Goal: Transaction & Acquisition: Download file/media

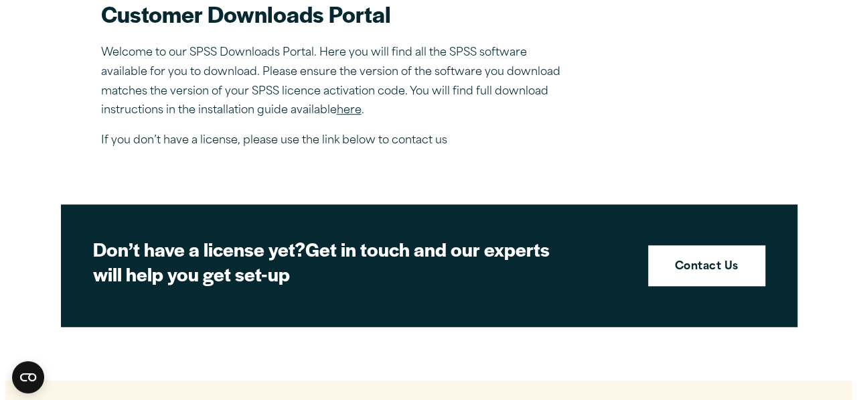
scroll to position [482, 0]
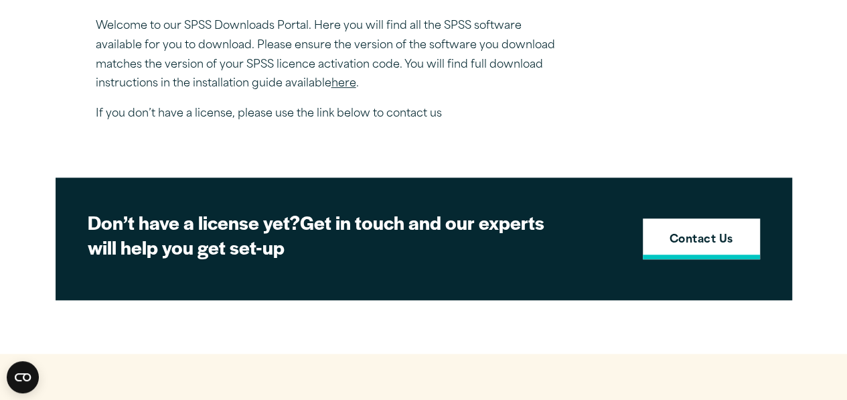
click at [699, 242] on strong "Contact Us" at bounding box center [701, 240] width 64 height 17
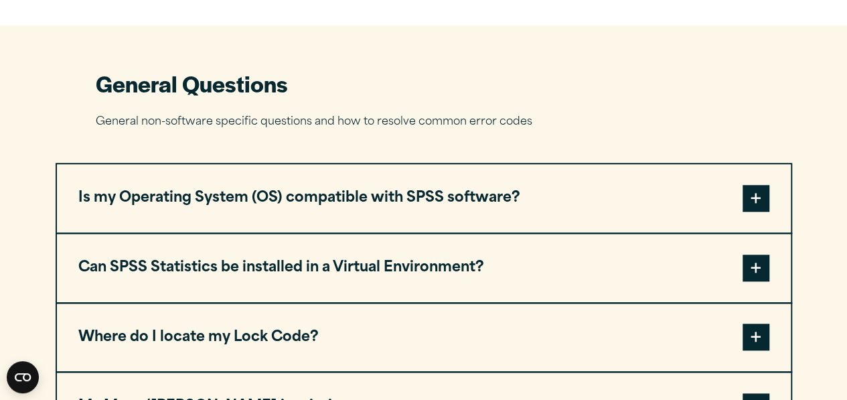
scroll to position [562, 0]
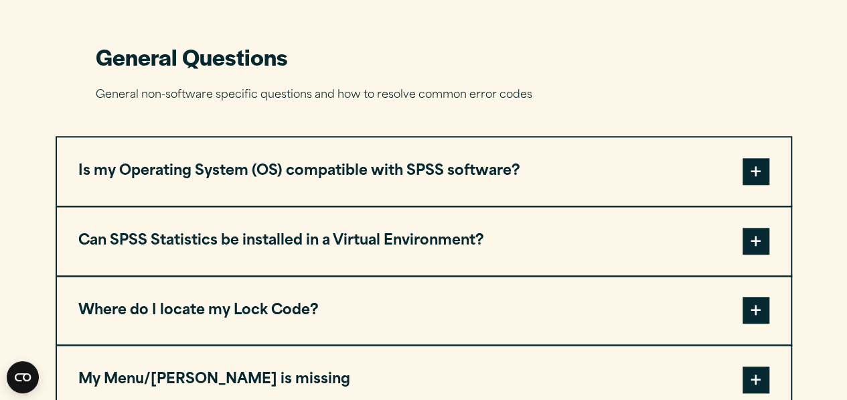
click at [755, 309] on span at bounding box center [755, 310] width 27 height 27
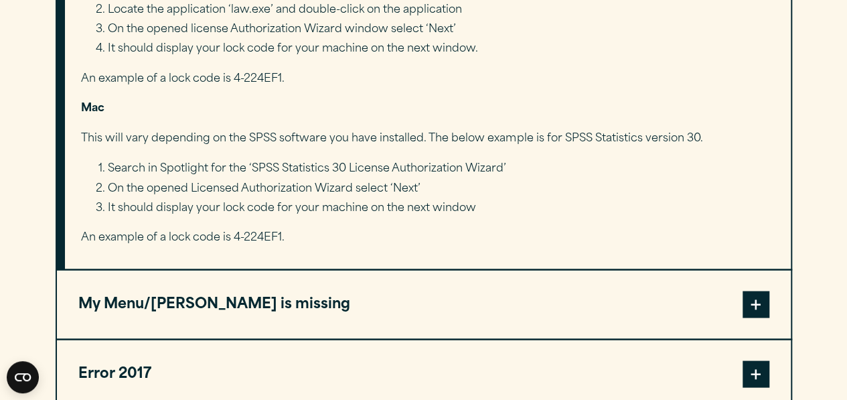
scroll to position [1232, 0]
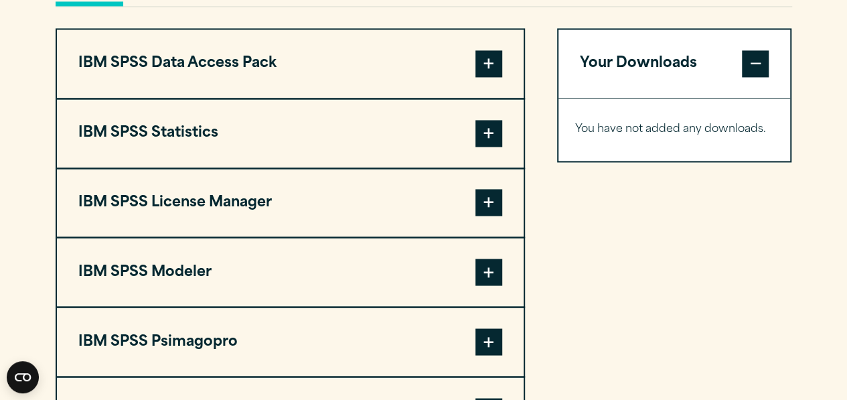
scroll to position [964, 0]
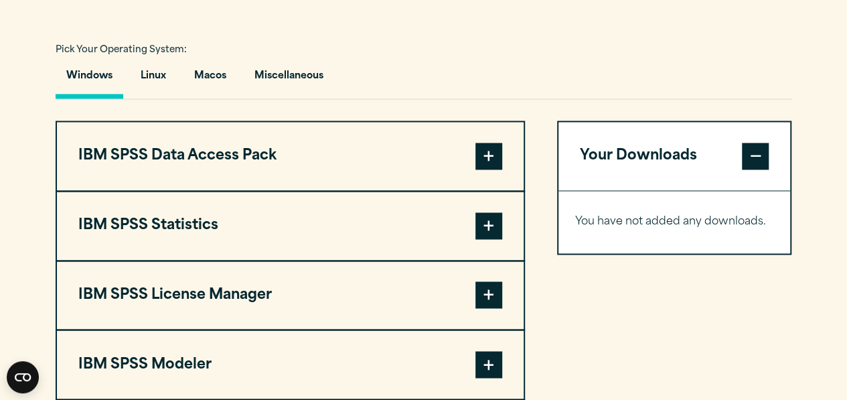
click at [490, 230] on span at bounding box center [488, 225] width 27 height 27
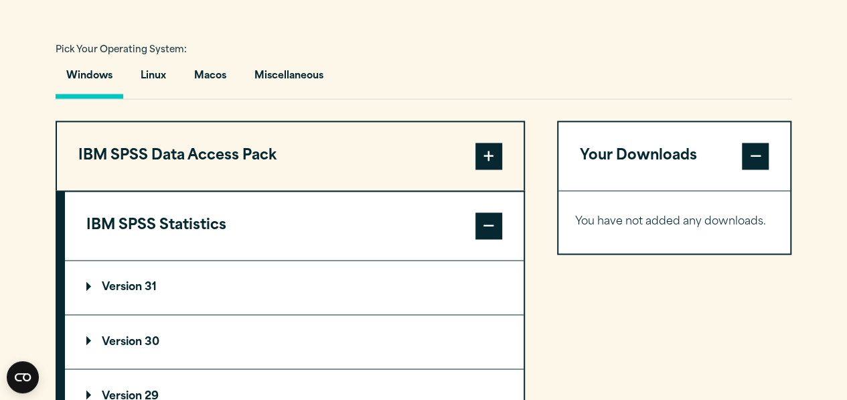
click at [372, 333] on summary "Version 30" at bounding box center [294, 342] width 458 height 54
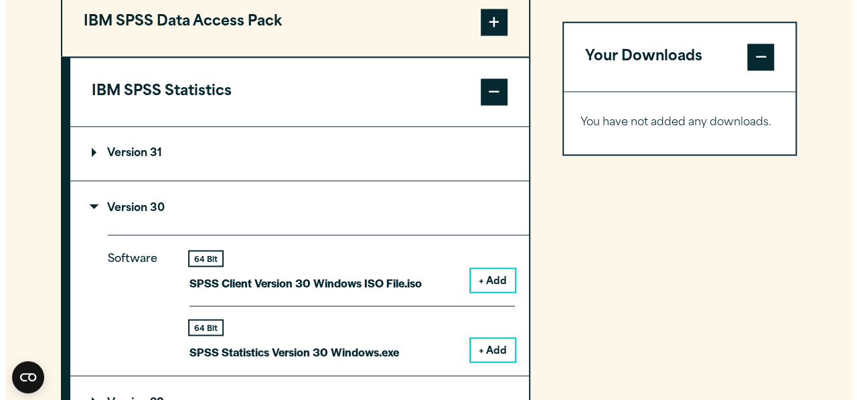
scroll to position [1124, 0]
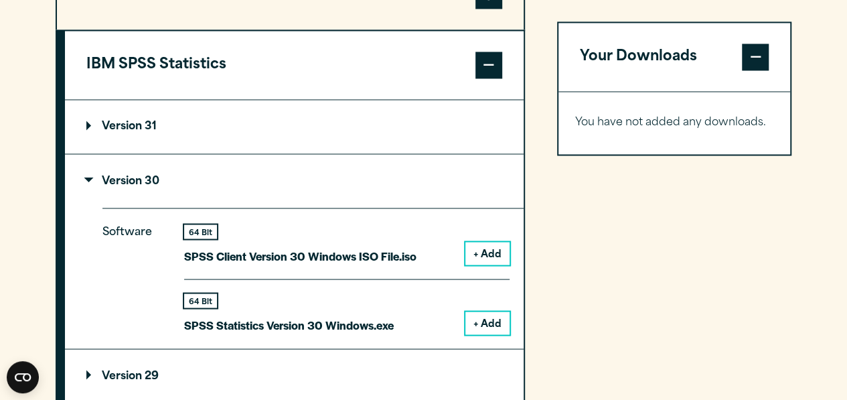
click at [483, 323] on button "+ Add" at bounding box center [487, 322] width 44 height 23
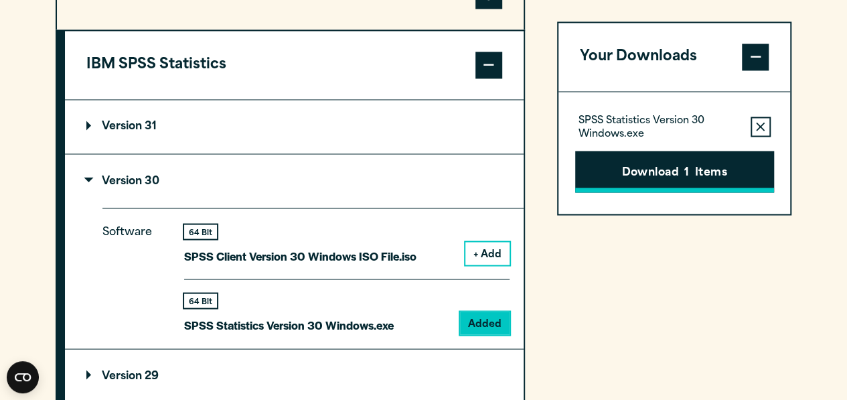
click at [712, 166] on button "Download 1 Items" at bounding box center [674, 171] width 199 height 41
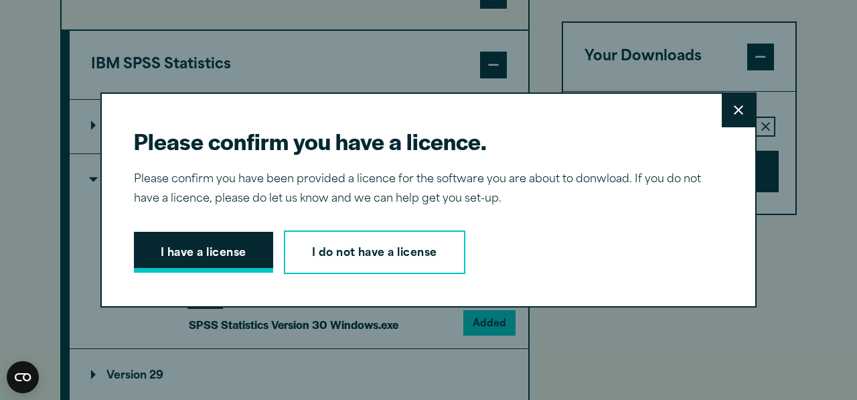
click at [214, 250] on button "I have a license" at bounding box center [203, 252] width 139 height 41
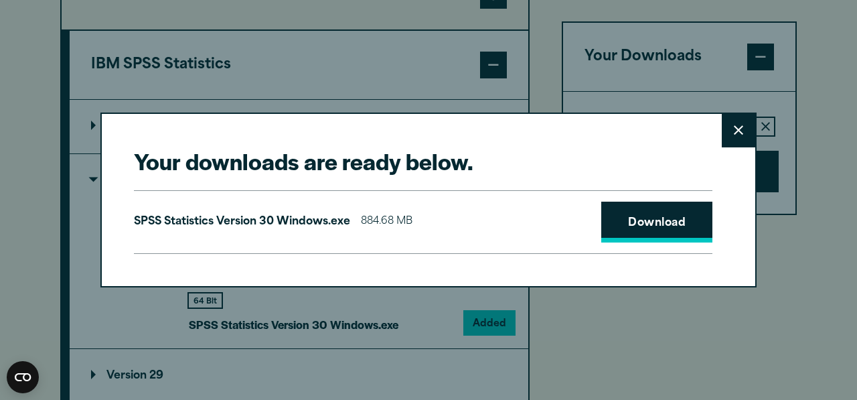
click at [639, 224] on link "Download" at bounding box center [656, 221] width 111 height 41
